Goal: Check status: Check status

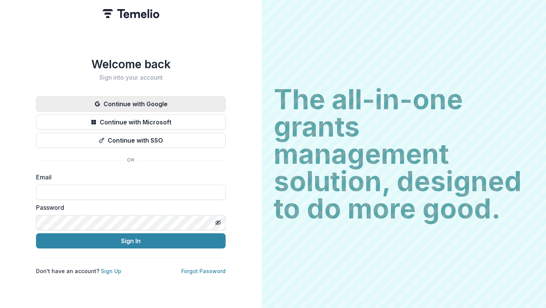
click at [154, 103] on button "Continue with Google" at bounding box center [131, 103] width 190 height 15
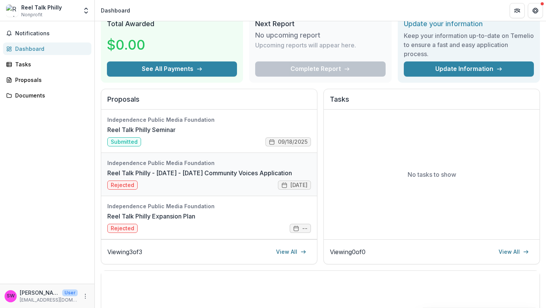
scroll to position [36, 0]
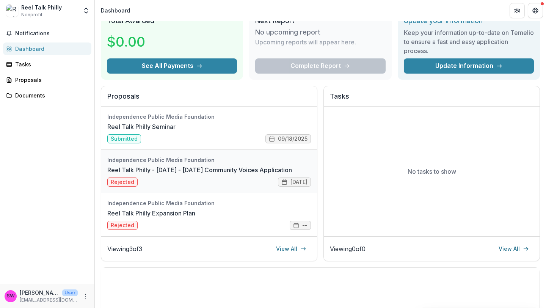
click at [170, 173] on link "Reel Talk Philly - [DATE] - [DATE] Community Voices Application" at bounding box center [199, 169] width 185 height 9
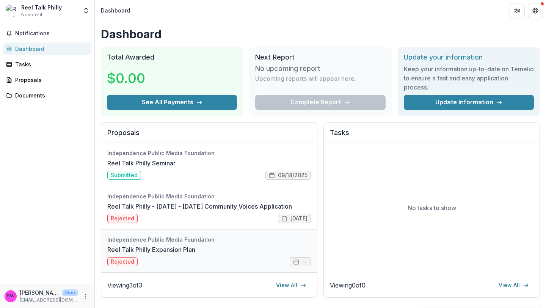
click at [180, 248] on link "Reel Talk Philly Expansion Plan" at bounding box center [151, 249] width 88 height 9
click at [175, 163] on link "Reel Talk Philly Seminar" at bounding box center [141, 162] width 68 height 9
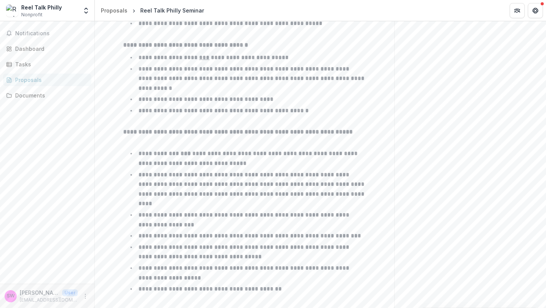
scroll to position [519, 0]
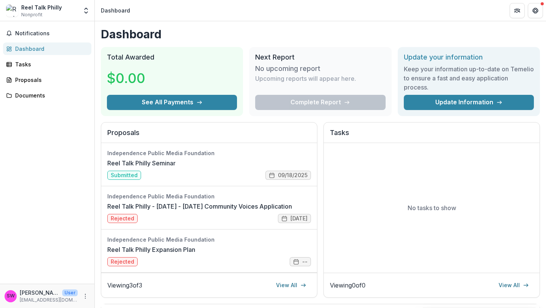
click at [321, 122] on div "Proposals Independence Public Media Foundation Reel Talk Philly Seminar Submitt…" at bounding box center [320, 210] width 439 height 176
click at [154, 98] on button "See All Payments" at bounding box center [172, 102] width 130 height 15
click at [175, 168] on link "Reel Talk Philly Seminar" at bounding box center [141, 162] width 68 height 9
